Goal: Communication & Community: Answer question/provide support

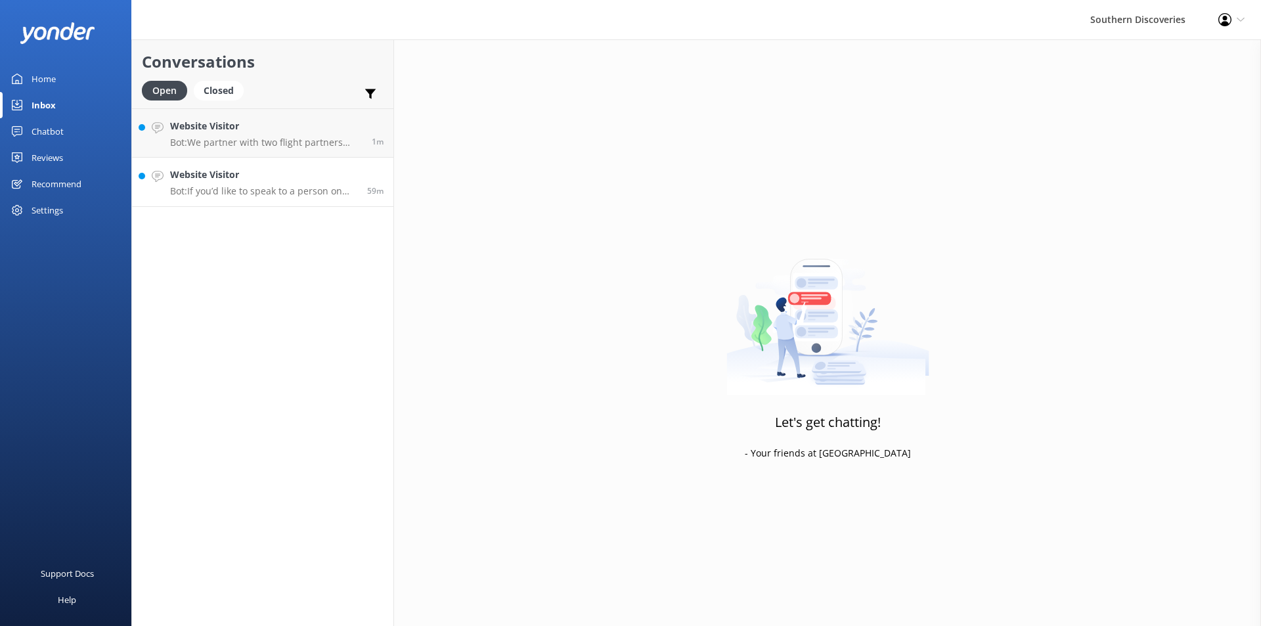
click at [256, 185] on p "Bot: If you’d like to speak to a person on the Southern Discoveries team, pleas…" at bounding box center [263, 191] width 187 height 12
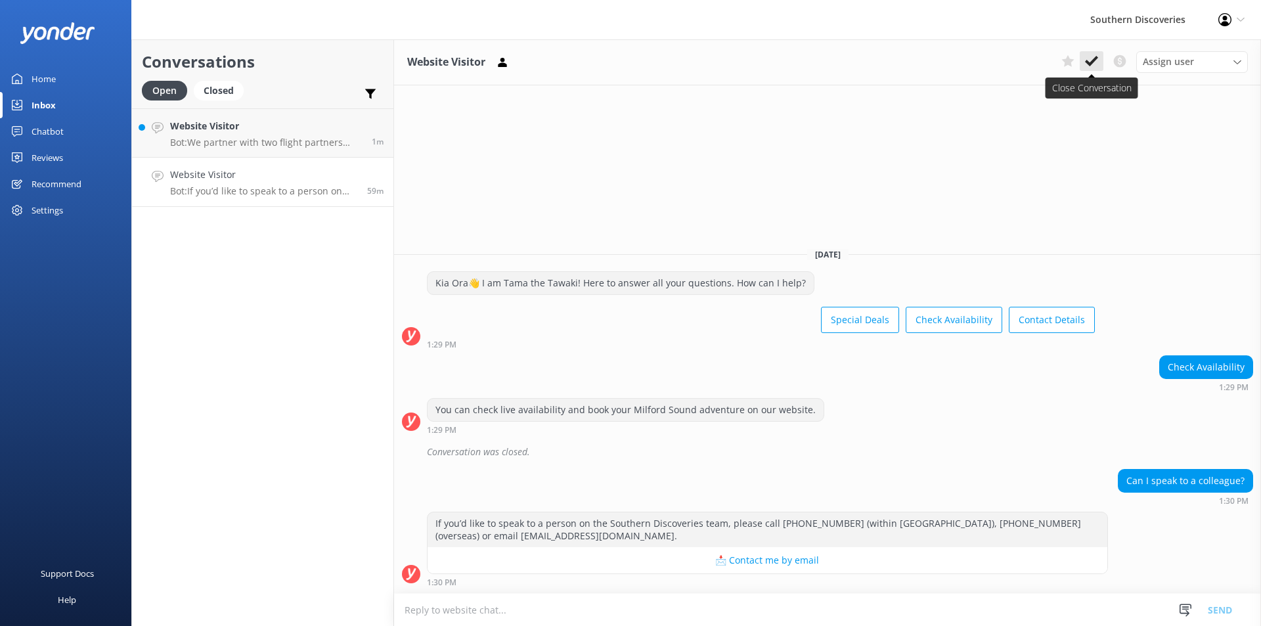
click at [1095, 59] on use at bounding box center [1091, 61] width 13 height 11
